Goal: Task Accomplishment & Management: Manage account settings

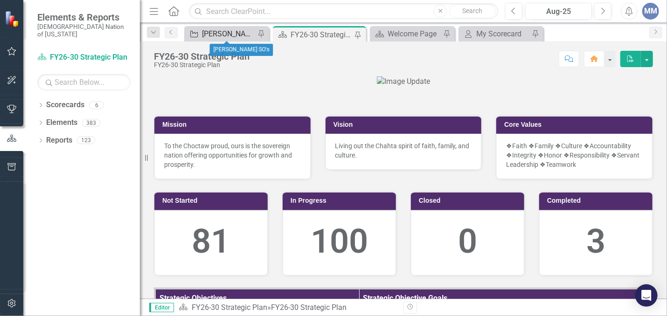
click at [209, 33] on div "[PERSON_NAME] SO's" at bounding box center [228, 34] width 53 height 12
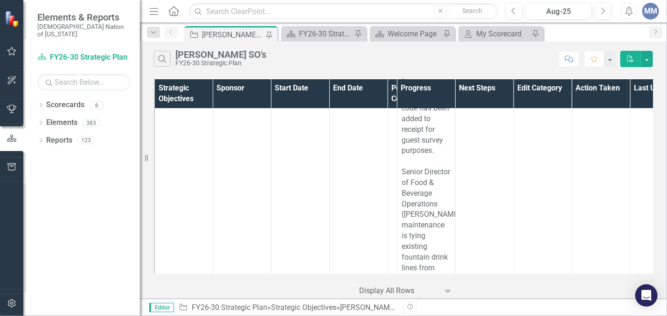
scroll to position [8132, 0]
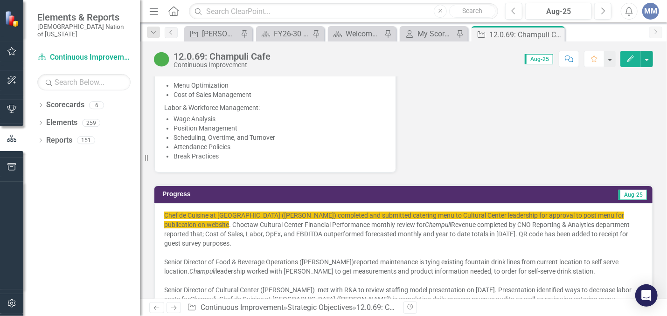
scroll to position [687, 0]
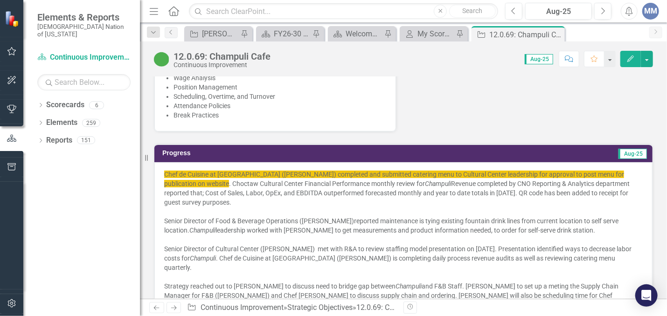
click at [298, 209] on div at bounding box center [403, 211] width 478 height 9
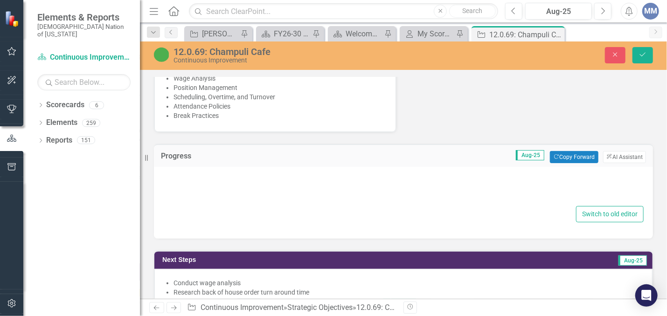
type textarea "<div> <span style="background-color: #f1c40f;">Chef de Cuisine at [GEOGRAPHIC_D…"
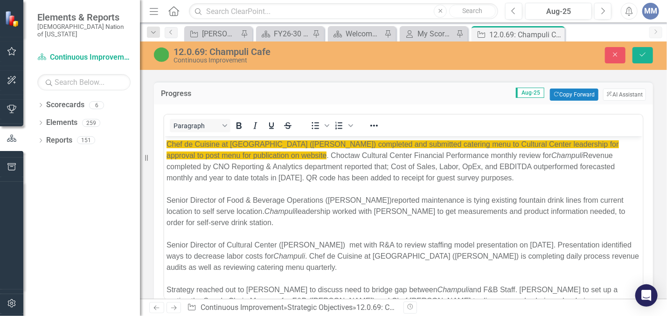
scroll to position [762, 0]
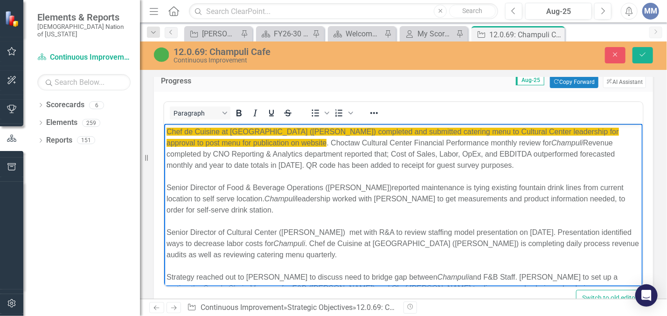
click at [323, 148] on div "Chef de Cuisine at [GEOGRAPHIC_DATA] ([PERSON_NAME]) completed and submitted ca…" at bounding box center [403, 148] width 474 height 45
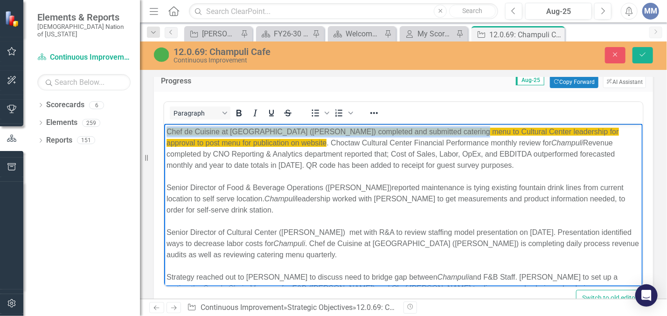
drag, startPoint x: 458, startPoint y: 133, endPoint x: 150, endPoint y: 127, distance: 308.2
click at [164, 127] on html "Chef de Cuisine at [GEOGRAPHIC_DATA] ([PERSON_NAME]) completed and submitted ca…" at bounding box center [403, 221] width 478 height 195
copy span "Chef de Cuisine at [GEOGRAPHIC_DATA] ([PERSON_NAME]) completed and submitted c"
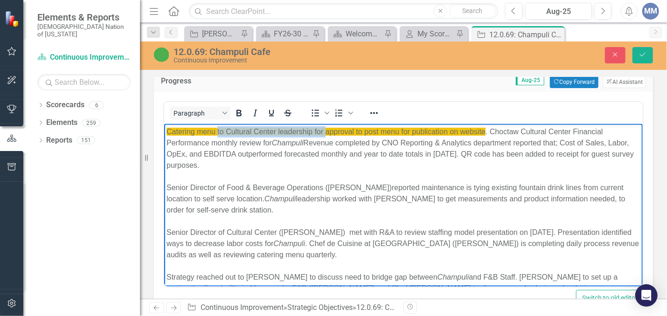
drag, startPoint x: 326, startPoint y: 133, endPoint x: 217, endPoint y: 125, distance: 109.3
click at [217, 125] on body "Catering menu to Cultural Center leadership for approval to post menu for publi…" at bounding box center [403, 221] width 478 height 195
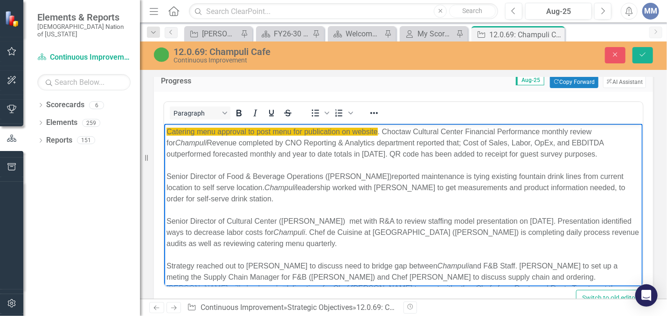
click at [247, 133] on span "Catering menu approval to post menu for publication on website" at bounding box center [271, 132] width 211 height 8
click at [391, 130] on span "Catering menu approved by Leadership to post menu for publication on website" at bounding box center [297, 132] width 262 height 8
drag, startPoint x: 362, startPoint y: 129, endPoint x: 178, endPoint y: 117, distance: 184.5
click at [178, 124] on html "Catering menu approved by Leadership to post on website . Choctaw Cultural Cent…" at bounding box center [403, 216] width 478 height 184
click at [285, 133] on span "Catering menu approved by Leadership to post on website" at bounding box center [262, 132] width 193 height 8
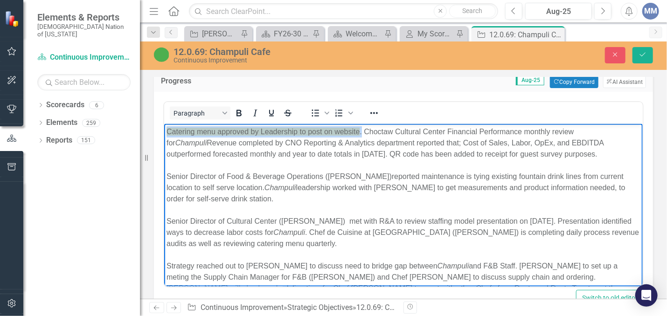
drag, startPoint x: 361, startPoint y: 130, endPoint x: 150, endPoint y: 126, distance: 211.2
click at [164, 126] on html "Catering menu approved by Leadership to post on website . Choctaw Cultural Cent…" at bounding box center [403, 216] width 478 height 184
click at [368, 112] on icon "Reveal or hide additional toolbar items" at bounding box center [373, 113] width 11 height 11
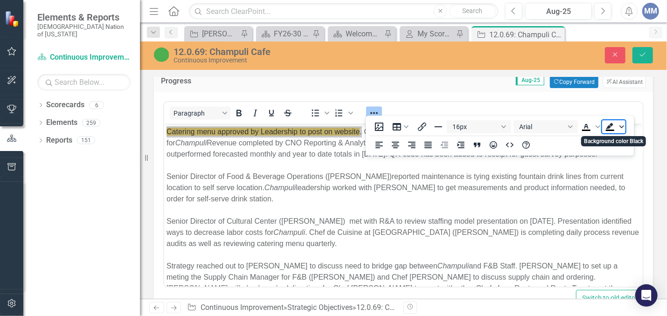
click at [623, 125] on icon "Background color Black" at bounding box center [621, 126] width 5 height 5
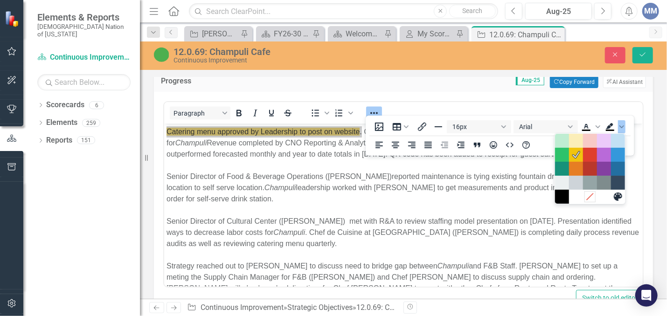
click at [589, 202] on div "Remove color" at bounding box center [589, 196] width 11 height 11
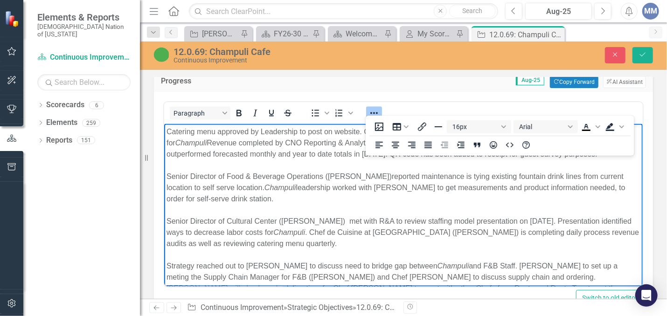
drag, startPoint x: 137, startPoint y: 11, endPoint x: 375, endPoint y: 106, distance: 255.9
click at [375, 108] on icon "Reveal or hide additional toolbar items" at bounding box center [373, 113] width 11 height 11
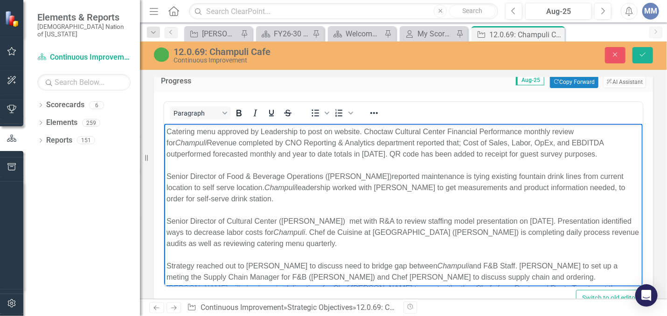
copy div "."
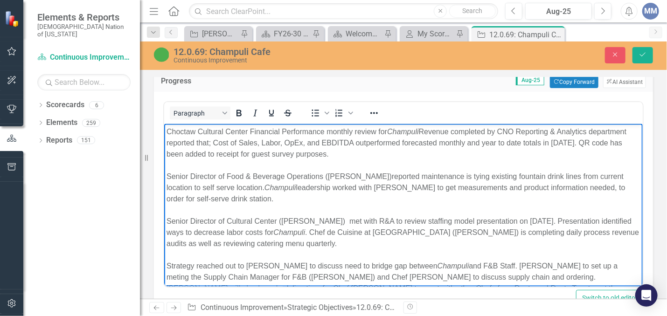
scroll to position [21, 0]
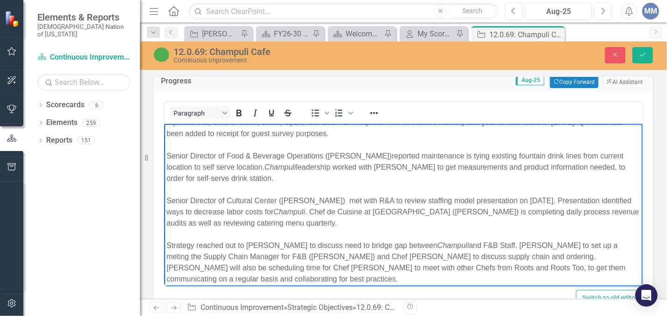
drag, startPoint x: 634, startPoint y: 160, endPoint x: 803, endPoint y: 328, distance: 238.0
click at [215, 280] on div "Strategy reached out to [PERSON_NAME] to discuss need to bridge gap between [PE…" at bounding box center [403, 262] width 474 height 45
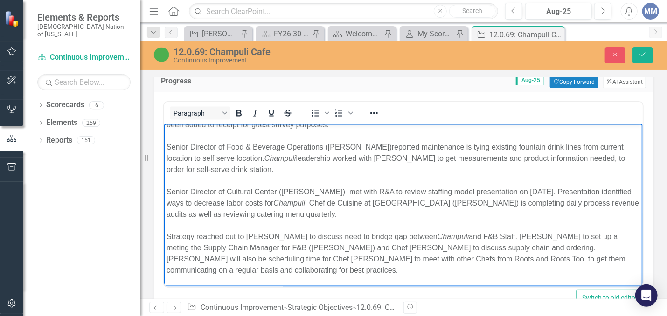
scroll to position [41, 0]
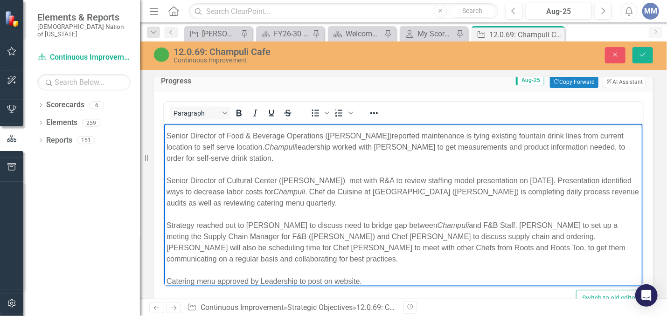
click at [203, 263] on div "Strategy reached out to [PERSON_NAME] to discuss need to bridge gap between [PE…" at bounding box center [403, 242] width 474 height 45
click at [196, 268] on div "Rich Text Area. Press ALT-0 for help." at bounding box center [403, 270] width 474 height 11
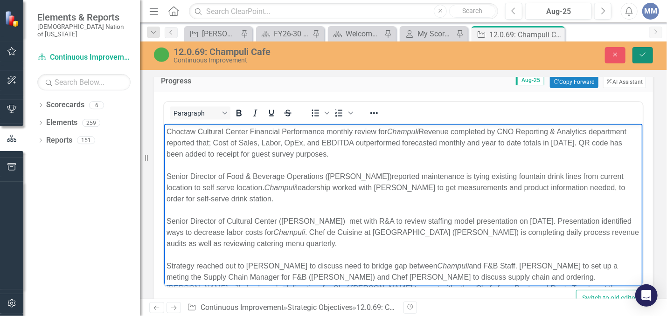
click at [642, 54] on icon "Save" at bounding box center [642, 54] width 8 height 7
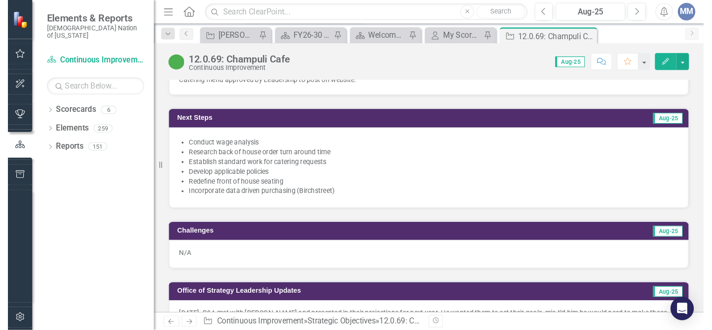
scroll to position [932, 0]
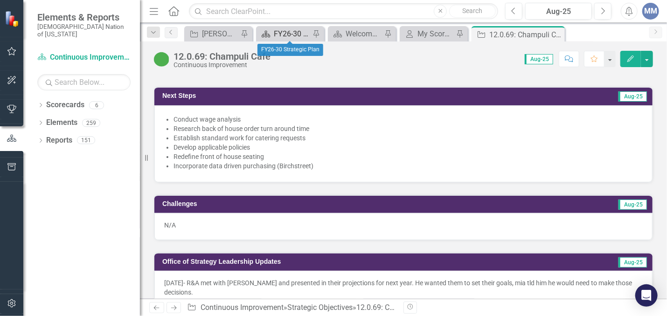
click at [274, 36] on div "FY26-30 Strategic Plan" at bounding box center [292, 34] width 36 height 12
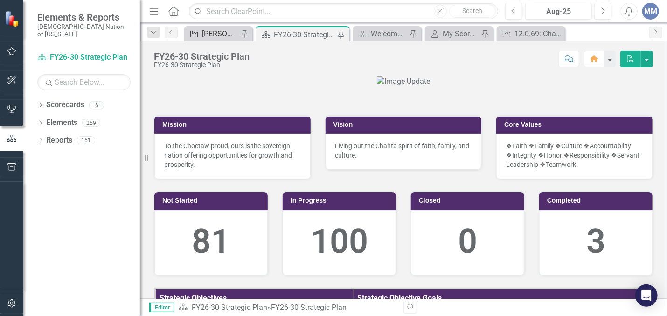
click at [214, 36] on div "[PERSON_NAME] SO's" at bounding box center [220, 34] width 36 height 12
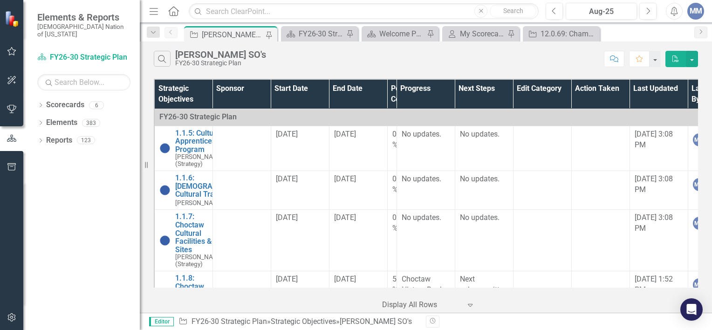
scroll to position [177, 0]
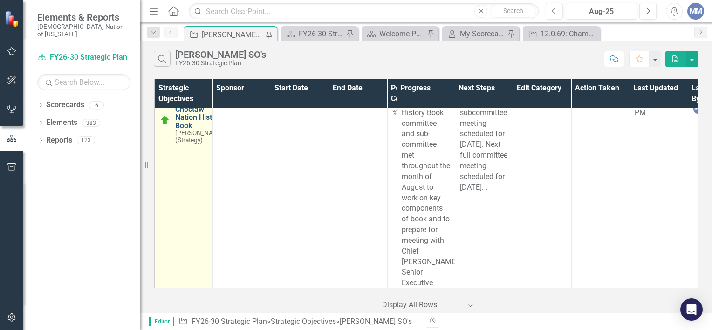
click at [190, 130] on link "1.1.8: Choctaw Nation History Book" at bounding box center [199, 113] width 49 height 33
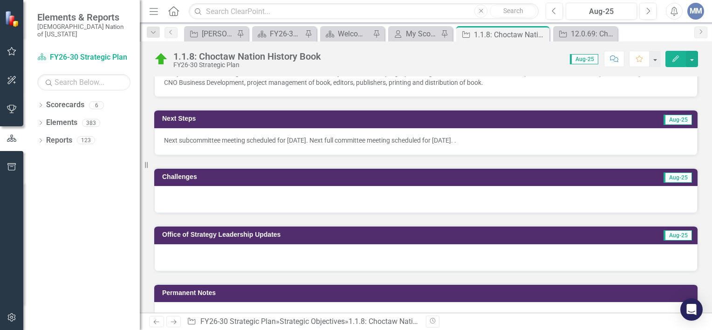
scroll to position [412, 0]
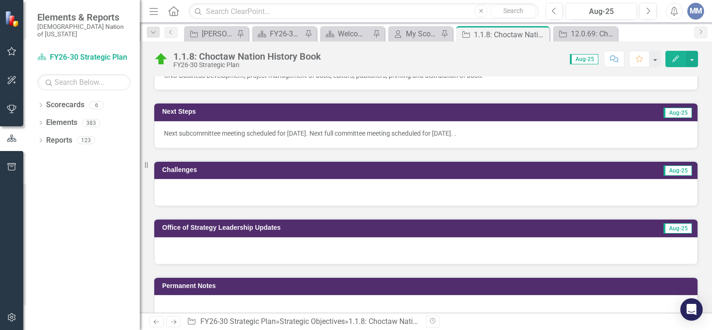
click at [401, 196] on div at bounding box center [425, 192] width 543 height 27
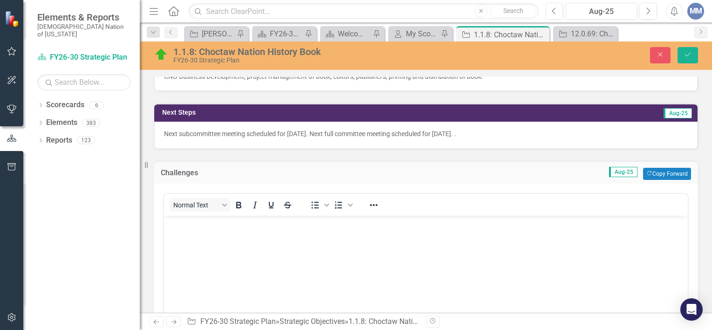
scroll to position [0, 0]
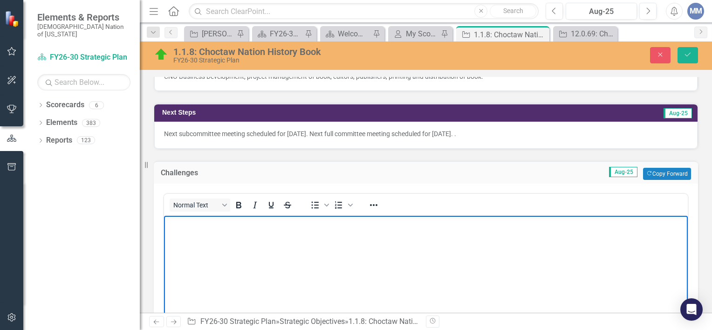
click at [352, 252] on body "Rich Text Area. Press ALT-0 for help." at bounding box center [426, 286] width 524 height 140
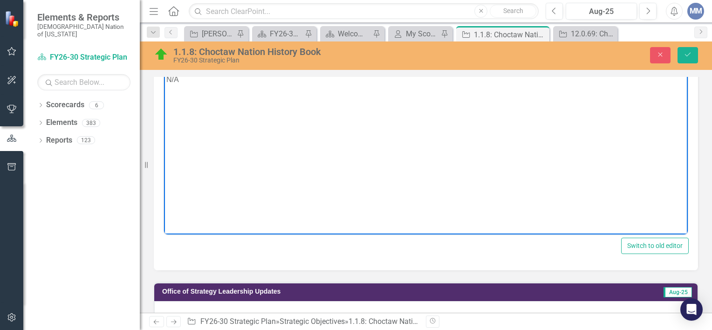
scroll to position [558, 0]
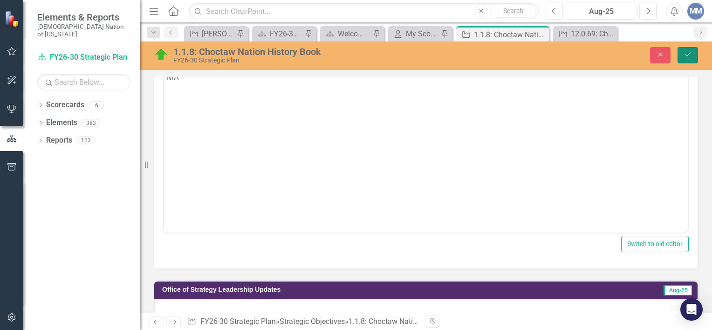
click at [666, 57] on icon "Save" at bounding box center [688, 54] width 8 height 7
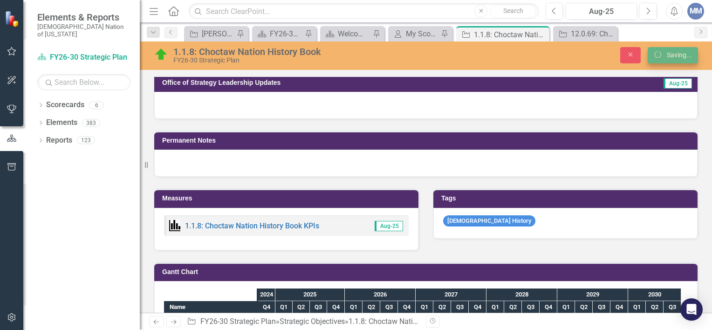
scroll to position [554, 0]
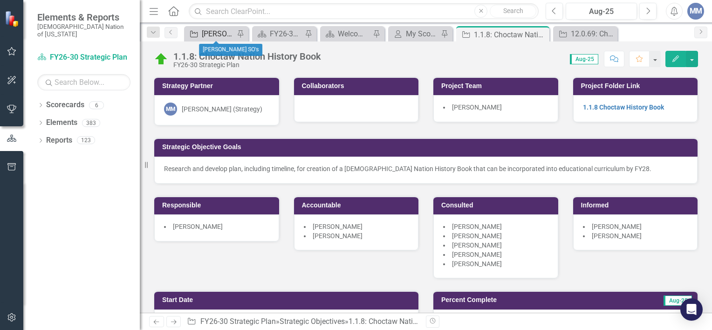
click at [211, 34] on div "[PERSON_NAME] SO's" at bounding box center [218, 34] width 33 height 12
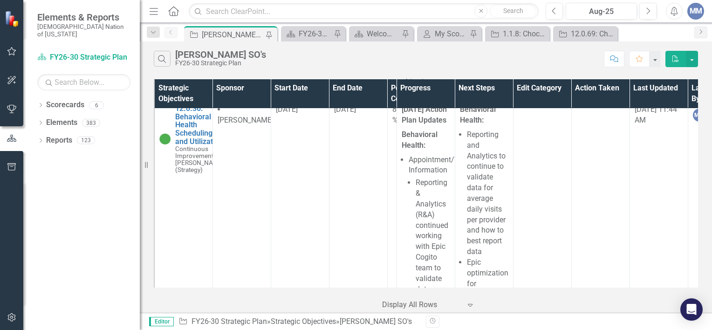
scroll to position [2172, 0]
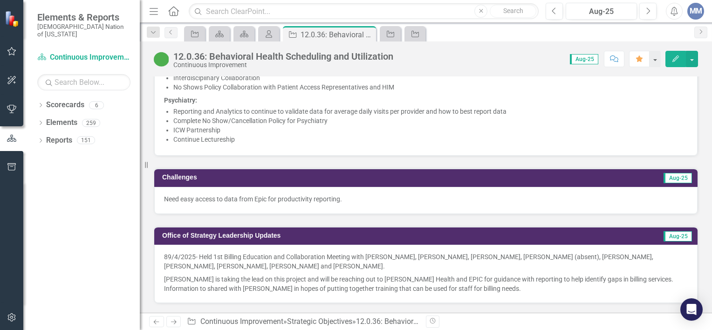
scroll to position [1356, 0]
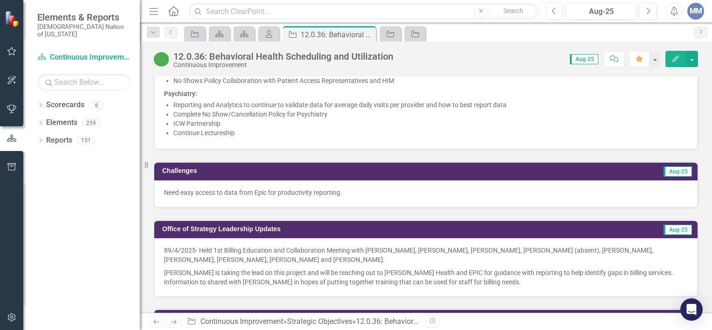
click at [280, 197] on p "Need easy access to data from Epic for productivity reporting." at bounding box center [426, 192] width 524 height 9
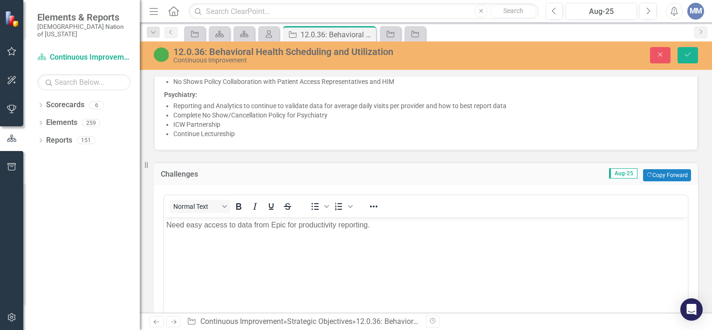
scroll to position [0, 0]
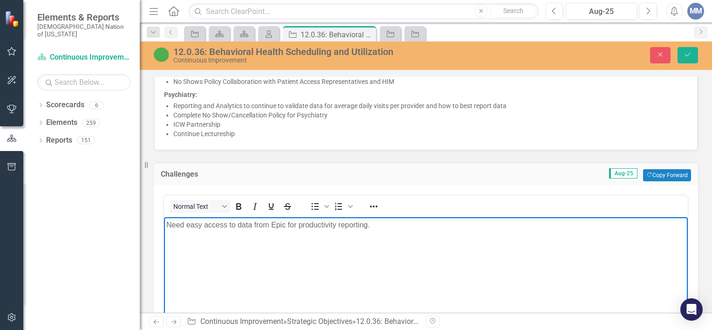
click at [298, 224] on p "Need easy access to data from Epic for productivity reporting." at bounding box center [425, 224] width 519 height 11
click at [666, 56] on icon "Save" at bounding box center [688, 54] width 8 height 7
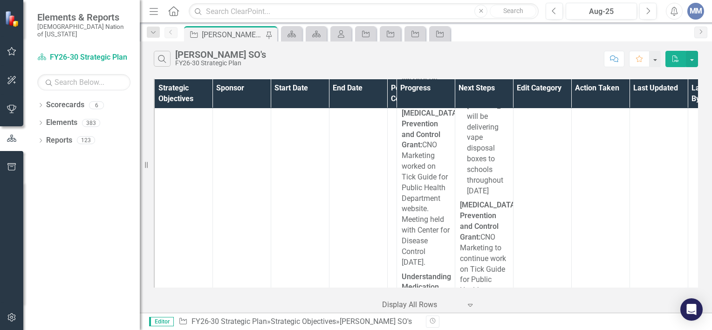
scroll to position [16137, 0]
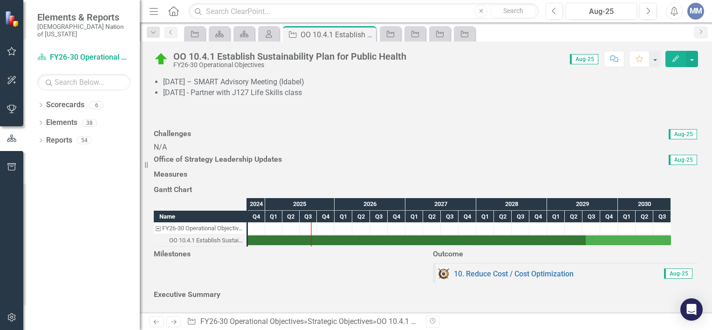
scroll to position [727, 0]
click at [194, 34] on icon "Strategic Objective" at bounding box center [194, 33] width 9 height 7
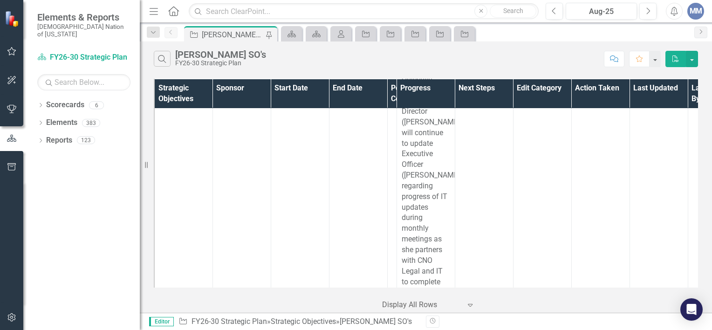
scroll to position [15182, 0]
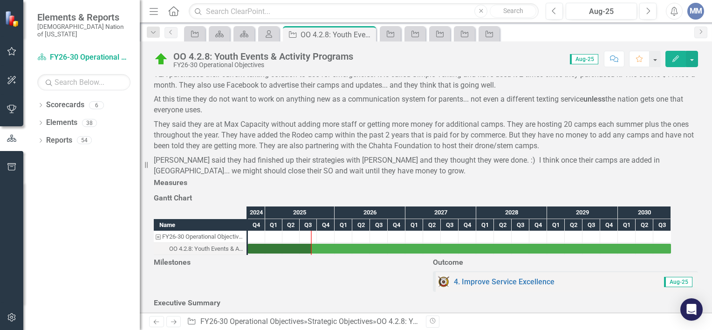
scroll to position [282, 0]
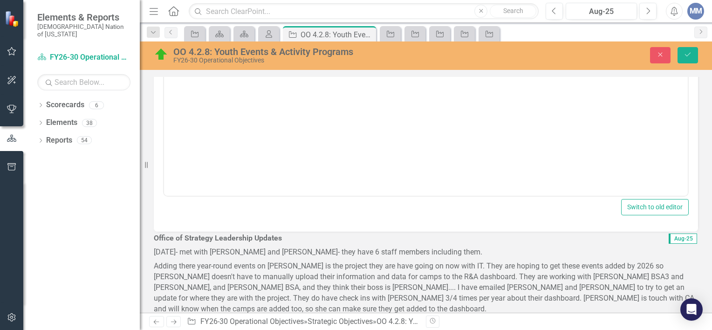
scroll to position [0, 0]
click at [282, 41] on p "Rich Text Area. Press ALT-0 for help." at bounding box center [425, 40] width 519 height 11
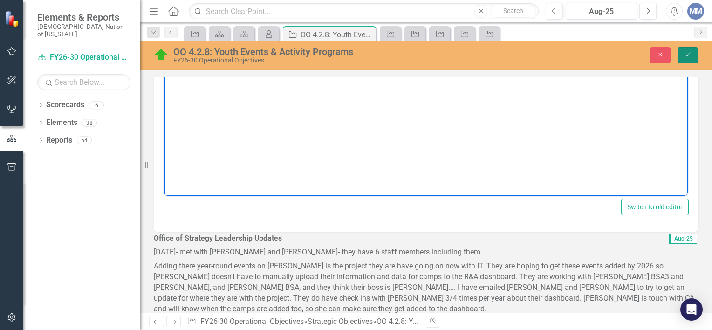
click at [685, 48] on button "Save" at bounding box center [688, 55] width 21 height 16
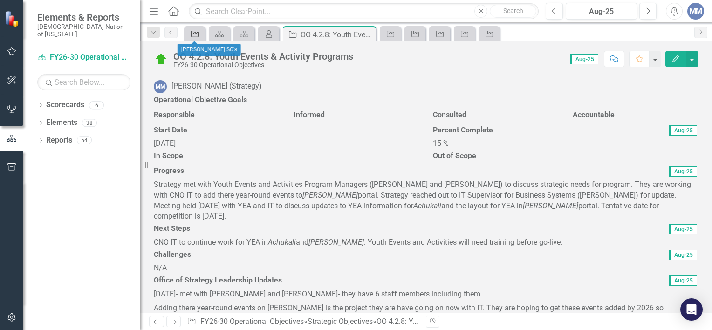
click at [194, 36] on icon "Strategic Objective" at bounding box center [194, 33] width 9 height 7
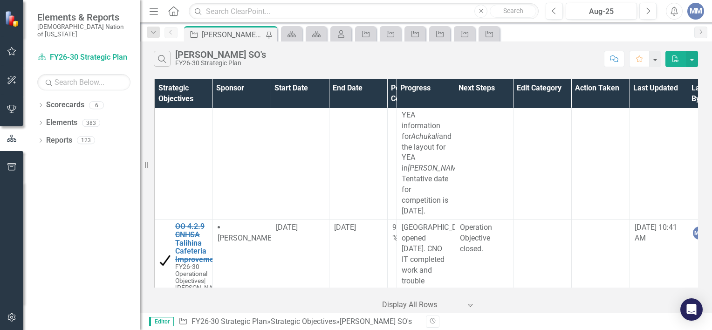
scroll to position [14827, 0]
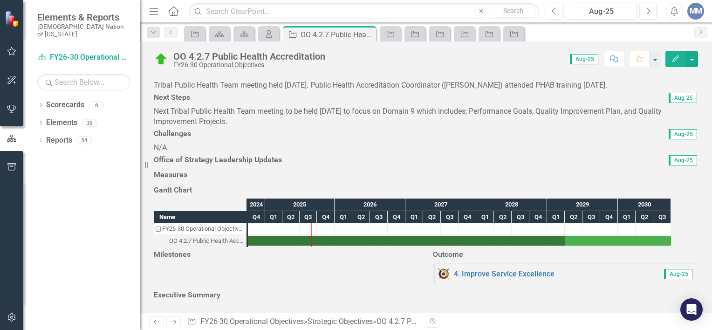
scroll to position [270, 0]
click at [196, 31] on icon "Strategic Objective" at bounding box center [194, 33] width 9 height 7
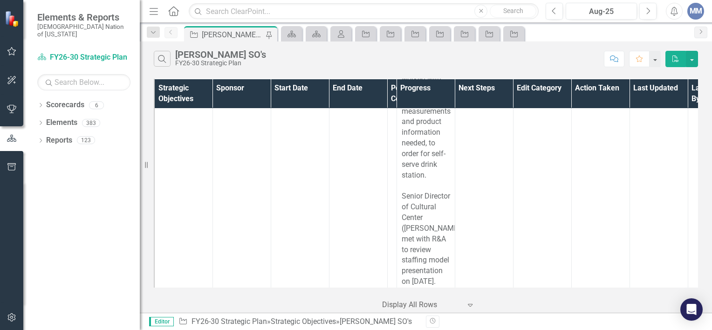
scroll to position [8213, 0]
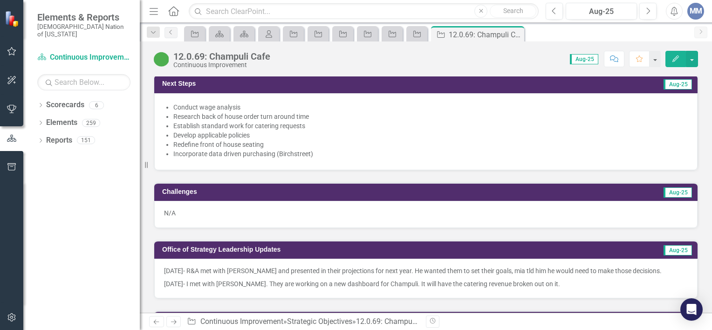
scroll to position [937, 0]
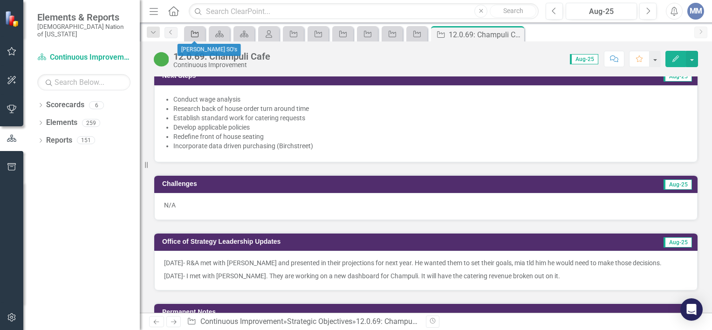
click at [197, 38] on div "Strategic Objective" at bounding box center [192, 34] width 13 height 12
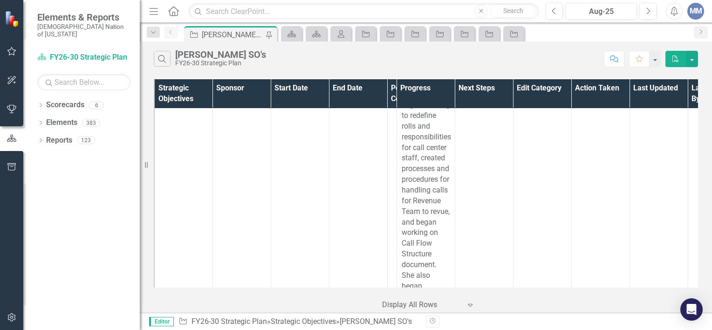
scroll to position [10098, 0]
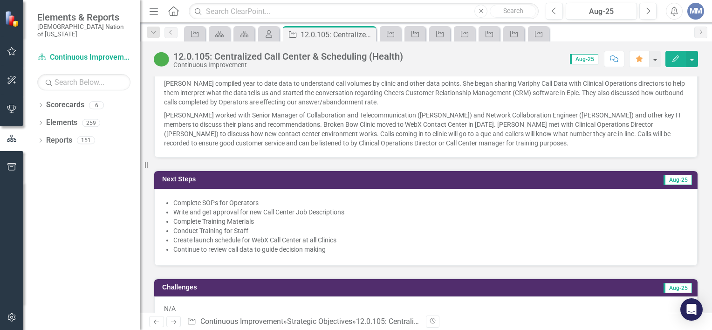
scroll to position [779, 0]
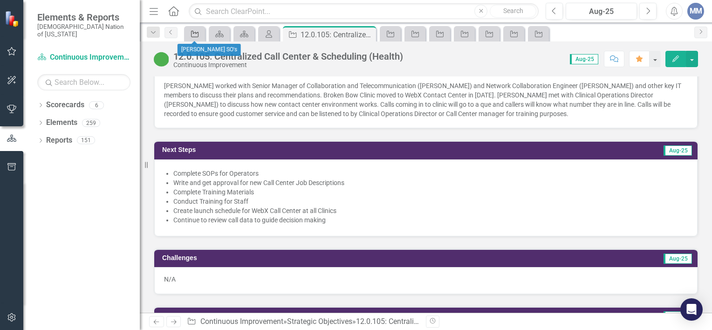
click at [193, 31] on icon at bounding box center [194, 34] width 7 height 7
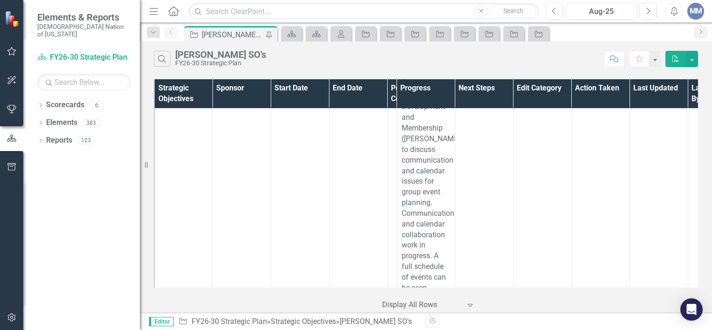
scroll to position [11870, 0]
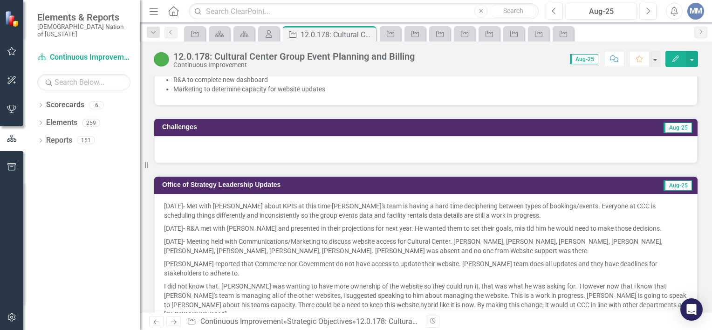
scroll to position [970, 0]
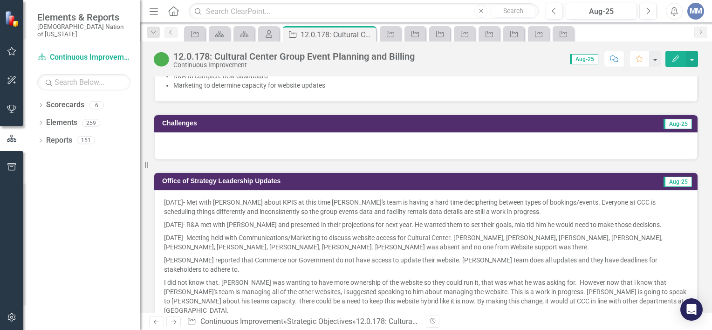
click at [220, 141] on div at bounding box center [425, 145] width 543 height 27
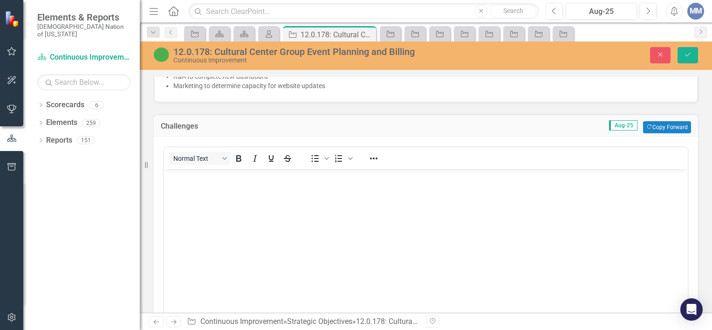
scroll to position [0, 0]
click at [212, 186] on body "Rich Text Area. Press ALT-0 for help." at bounding box center [426, 239] width 524 height 140
click at [690, 55] on icon "Save" at bounding box center [688, 54] width 8 height 7
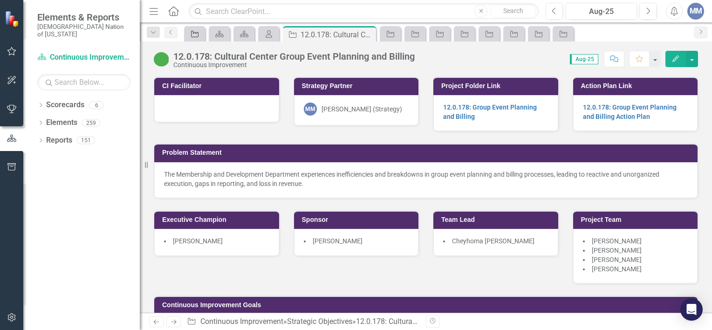
click at [187, 36] on div "Strategic Objective" at bounding box center [192, 34] width 13 height 12
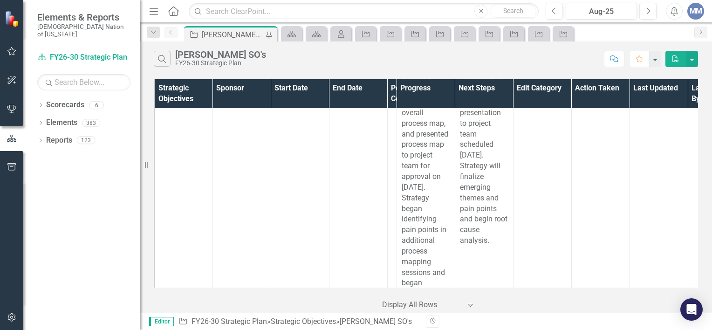
scroll to position [14060, 0]
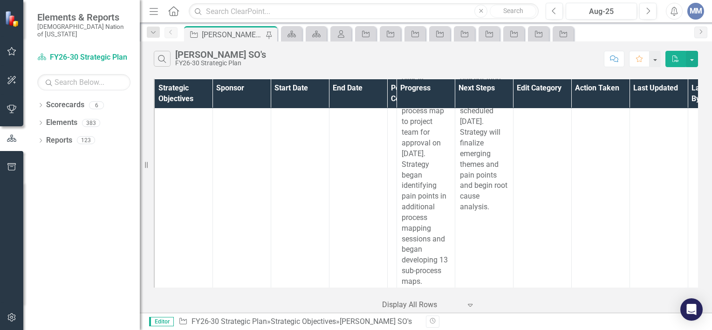
click at [358, 314] on div "Editor Strategic Objective FY26-30 Strategic Plan » Strategic Objectives » Mind…" at bounding box center [426, 321] width 572 height 17
click at [204, 106] on th "Strategic Objectives" at bounding box center [183, 93] width 58 height 29
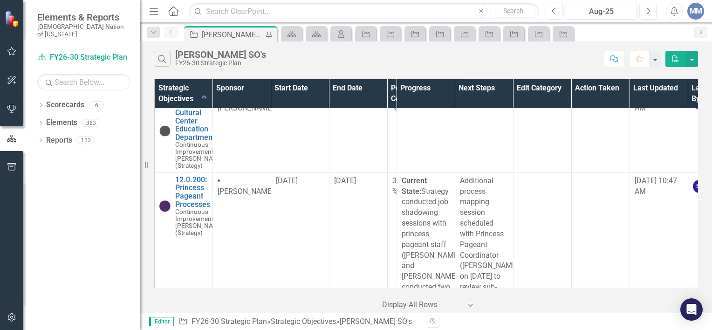
scroll to position [5371, 0]
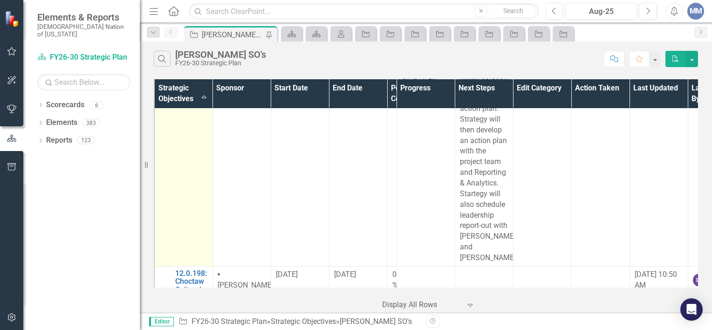
click at [196, 34] on link "12.0.187: Genealogy" at bounding box center [199, 26] width 49 height 16
